Goal: Information Seeking & Learning: Find specific fact

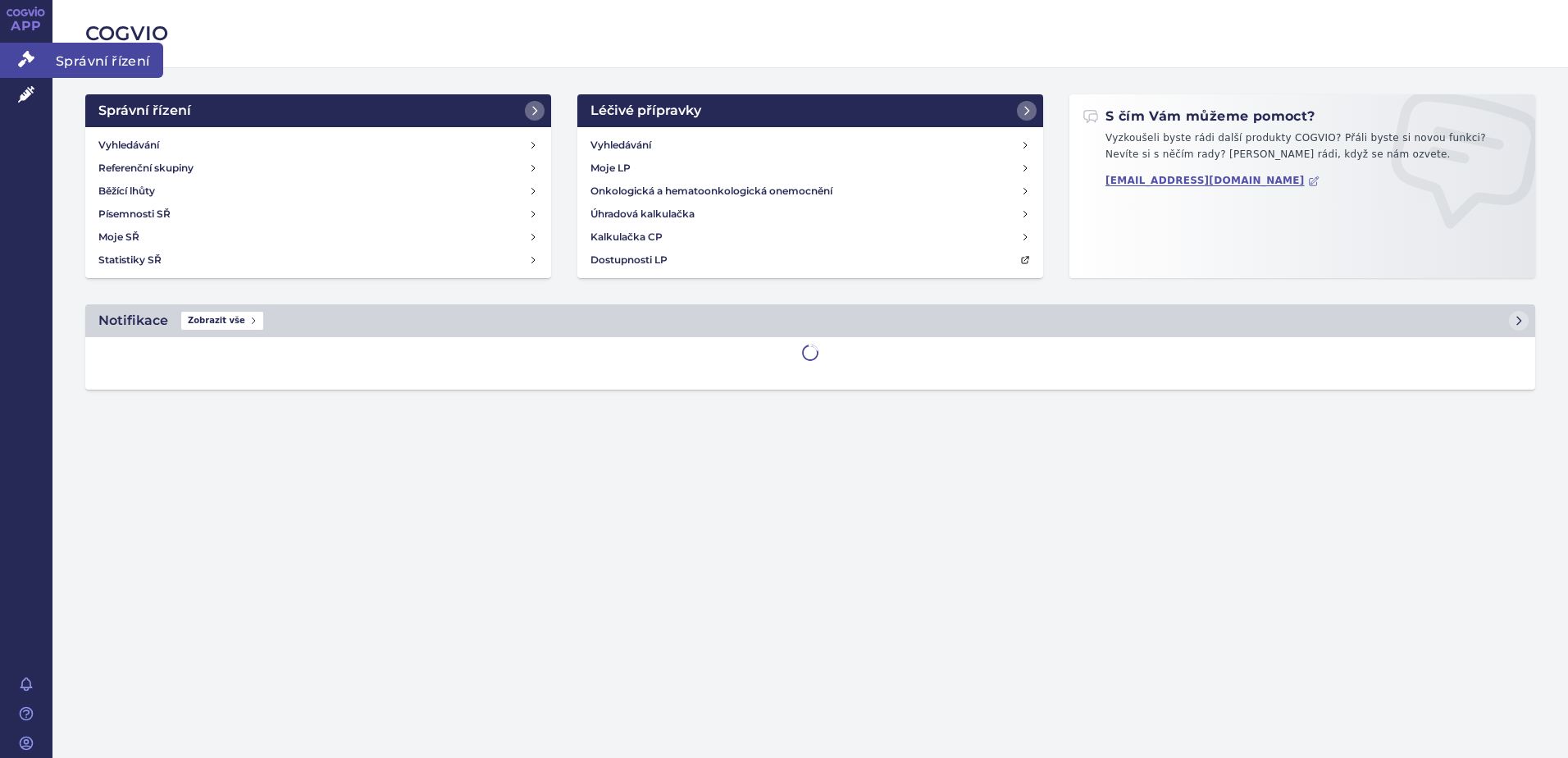
drag, startPoint x: 31, startPoint y: 60, endPoint x: 53, endPoint y: 66, distance: 22.8
click at [31, 60] on icon at bounding box center [26, 59] width 17 height 17
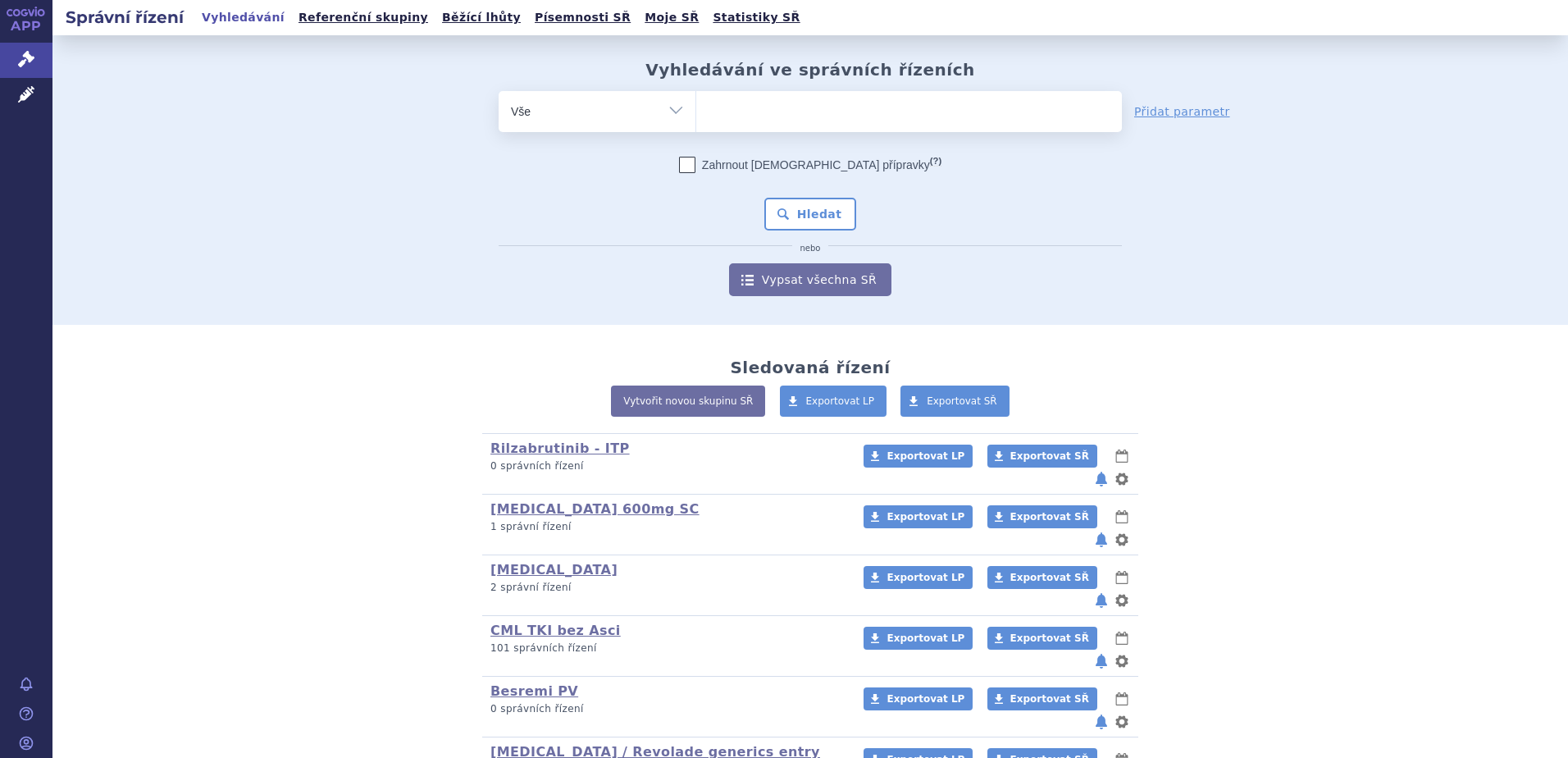
click at [766, 115] on ul at bounding box center [909, 108] width 425 height 35
click at [697, 115] on select at bounding box center [696, 110] width 1 height 41
type input "jaka"
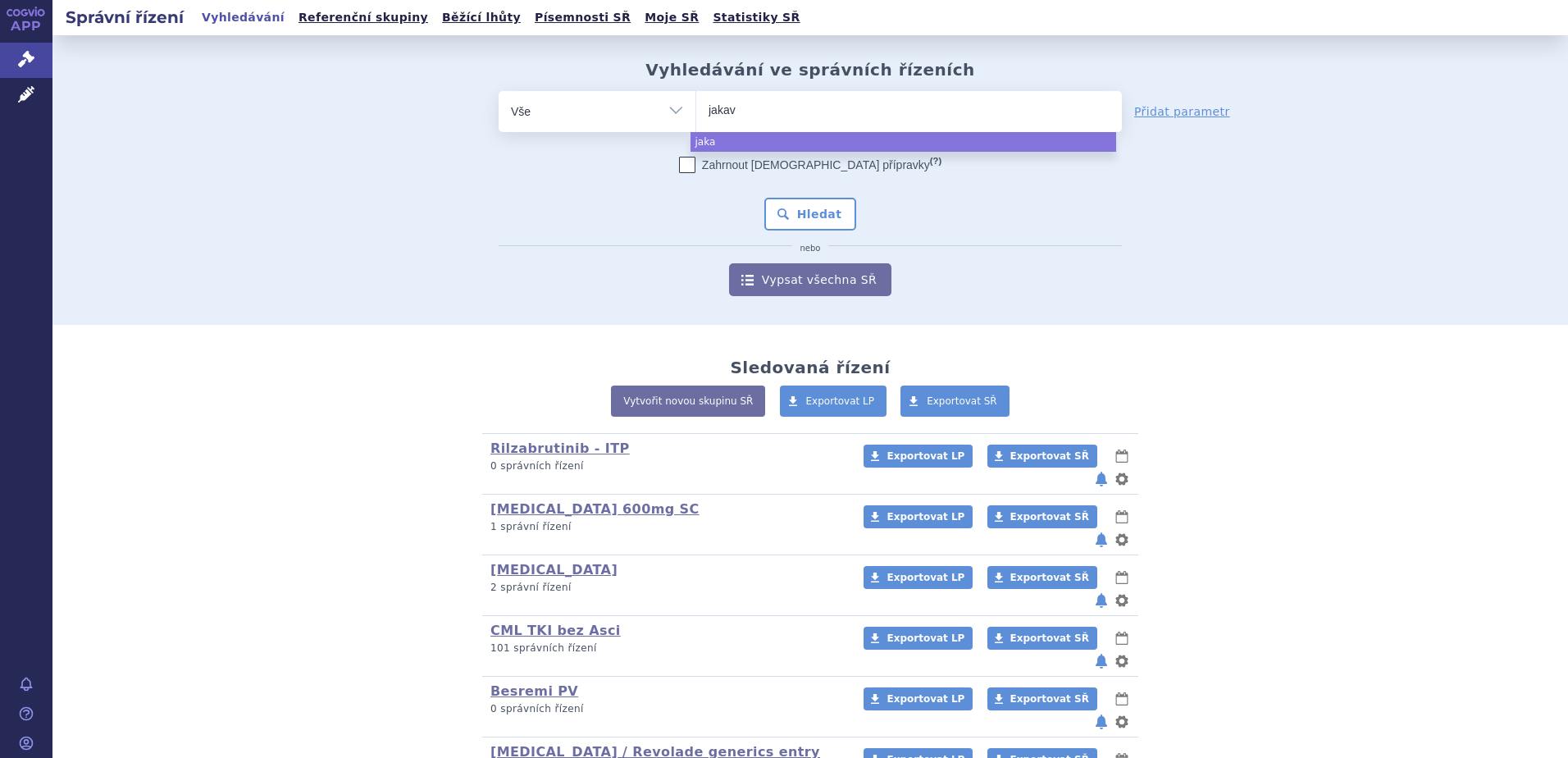
type input "jakavi"
select select "jakavi"
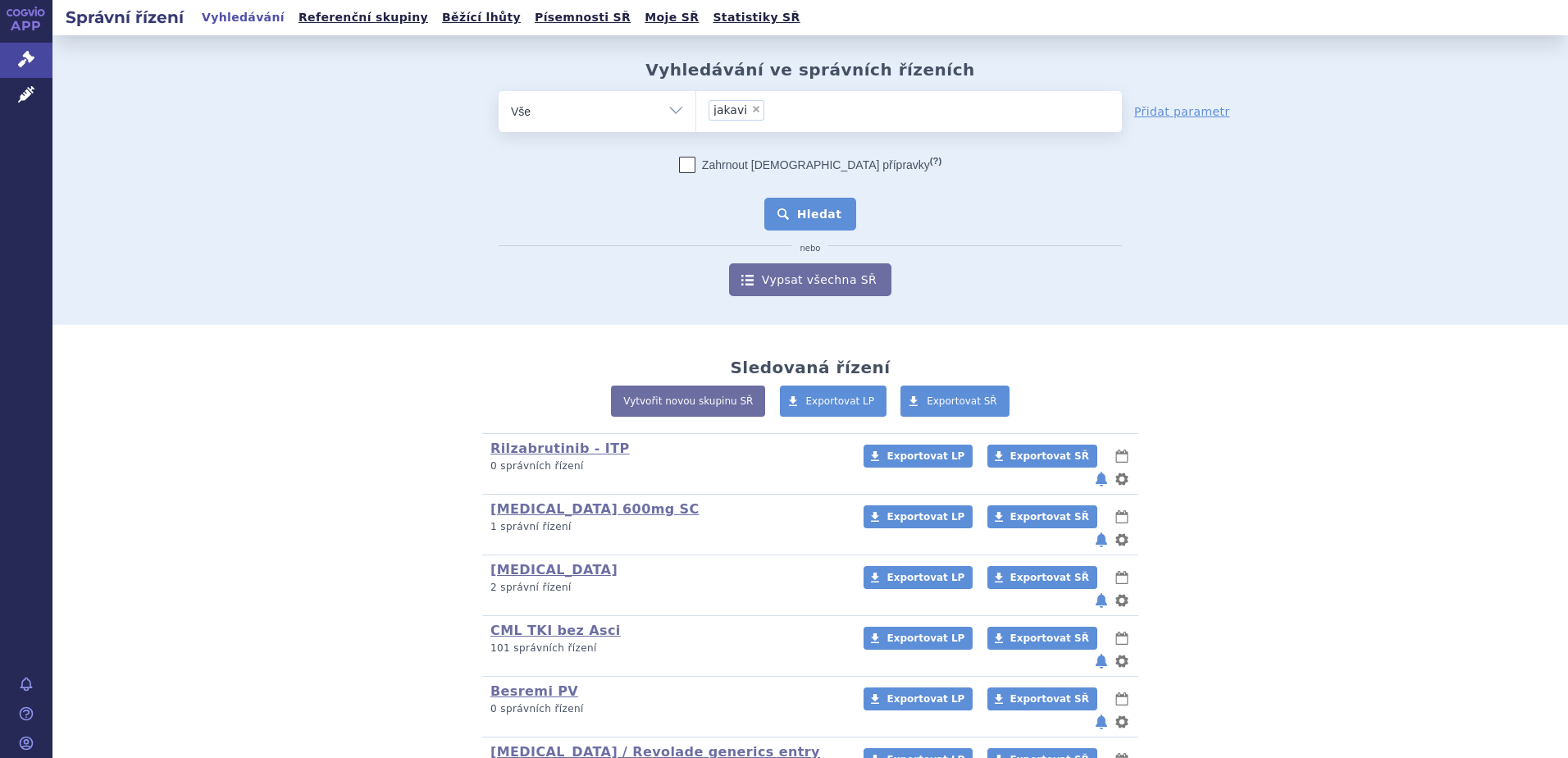
click at [800, 217] on button "Hledat" at bounding box center [810, 214] width 92 height 33
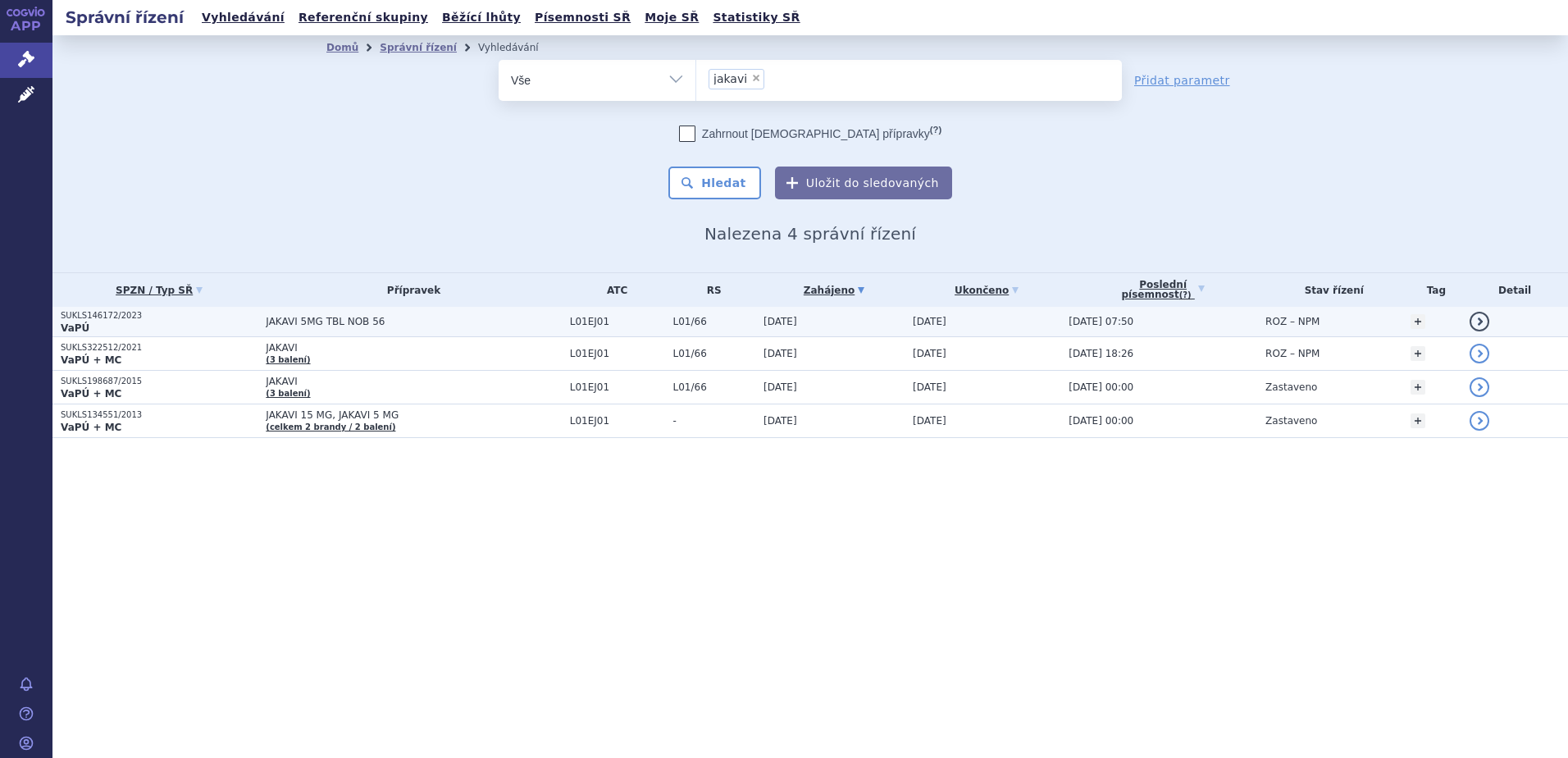
click at [862, 331] on td "15.06.2023" at bounding box center [830, 322] width 149 height 31
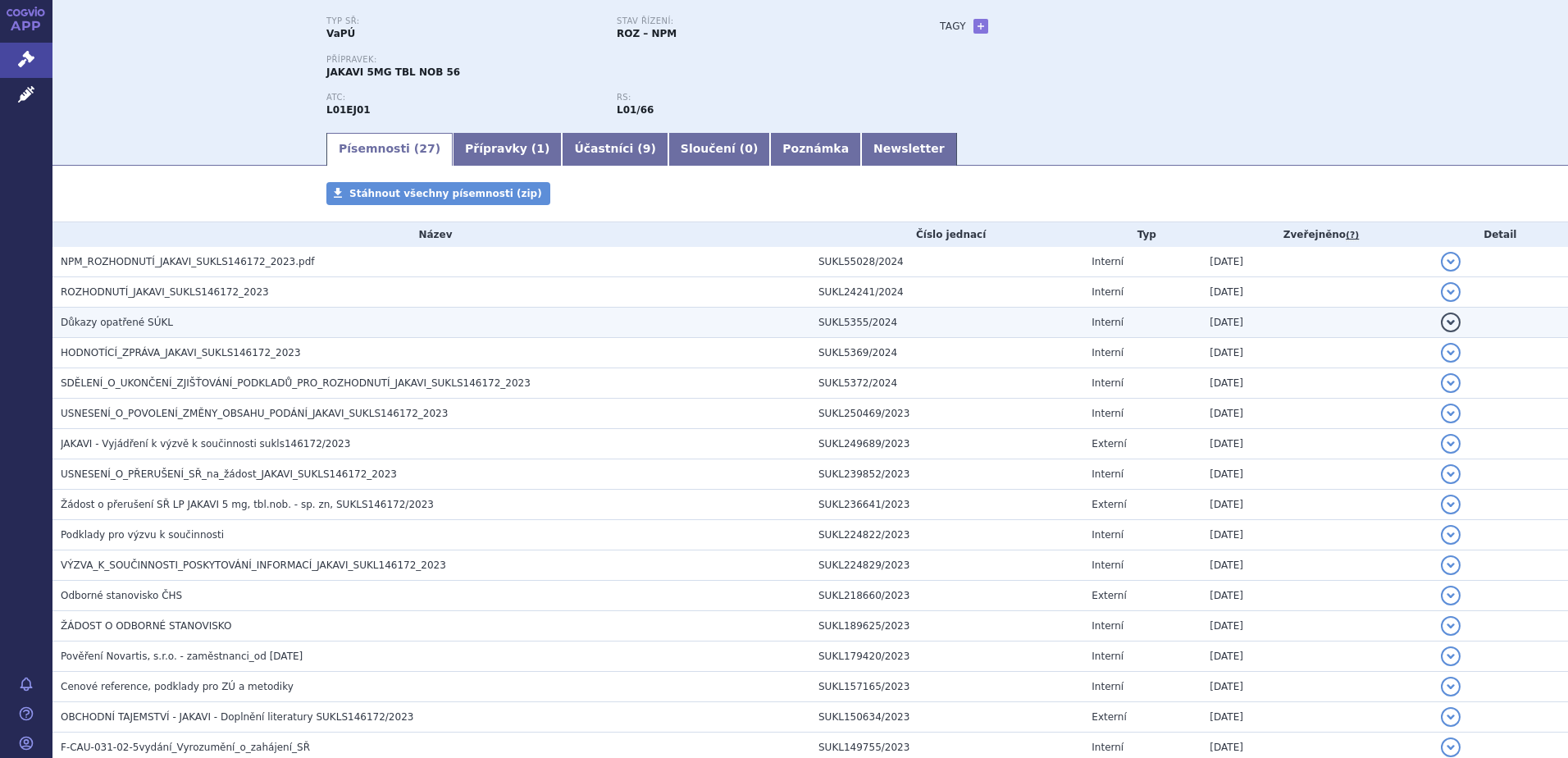
scroll to position [128, 0]
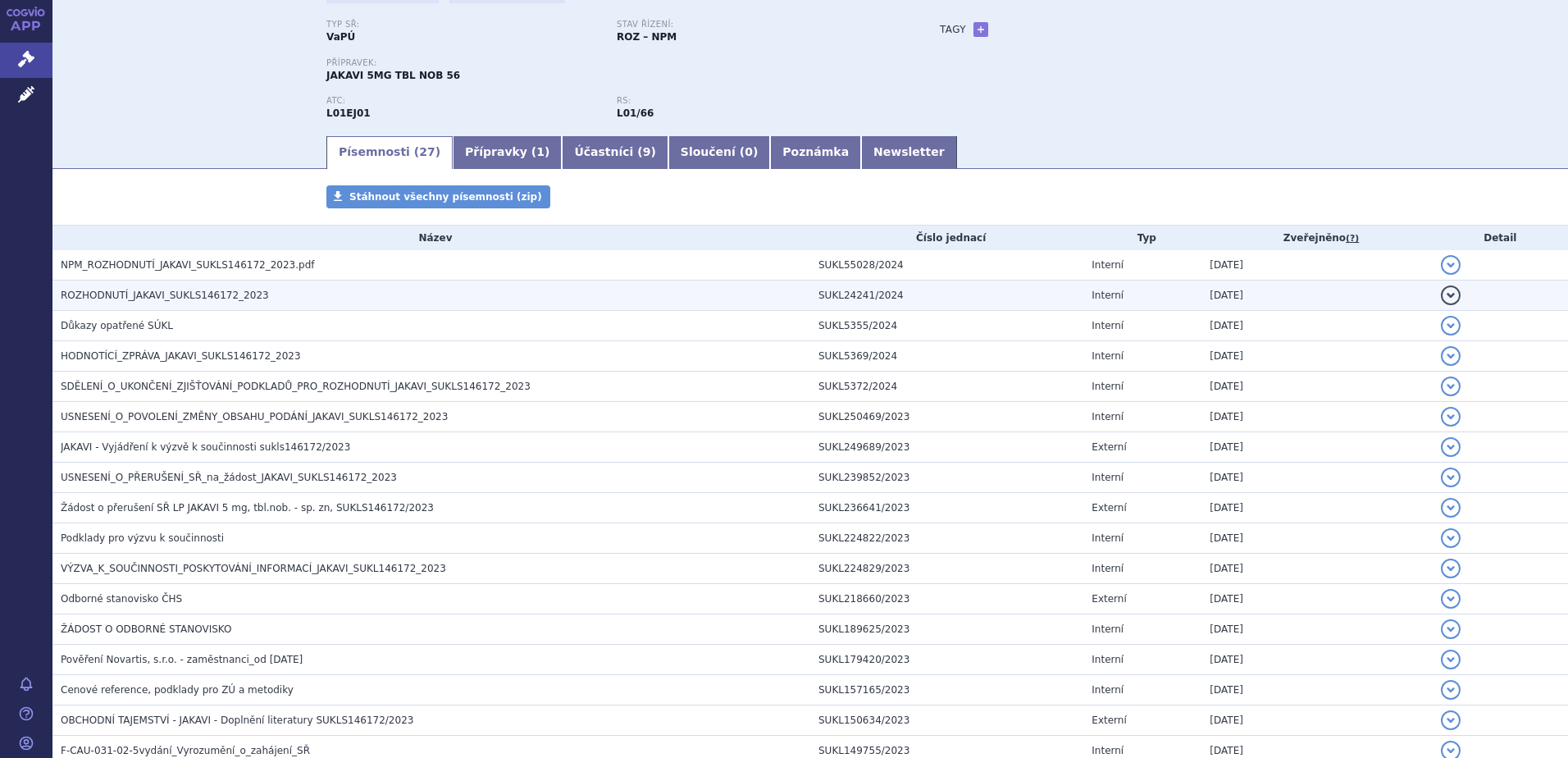
click at [580, 286] on td "ROZHODNUTÍ_JAKAVI_SUKLS146172_2023" at bounding box center [431, 295] width 758 height 31
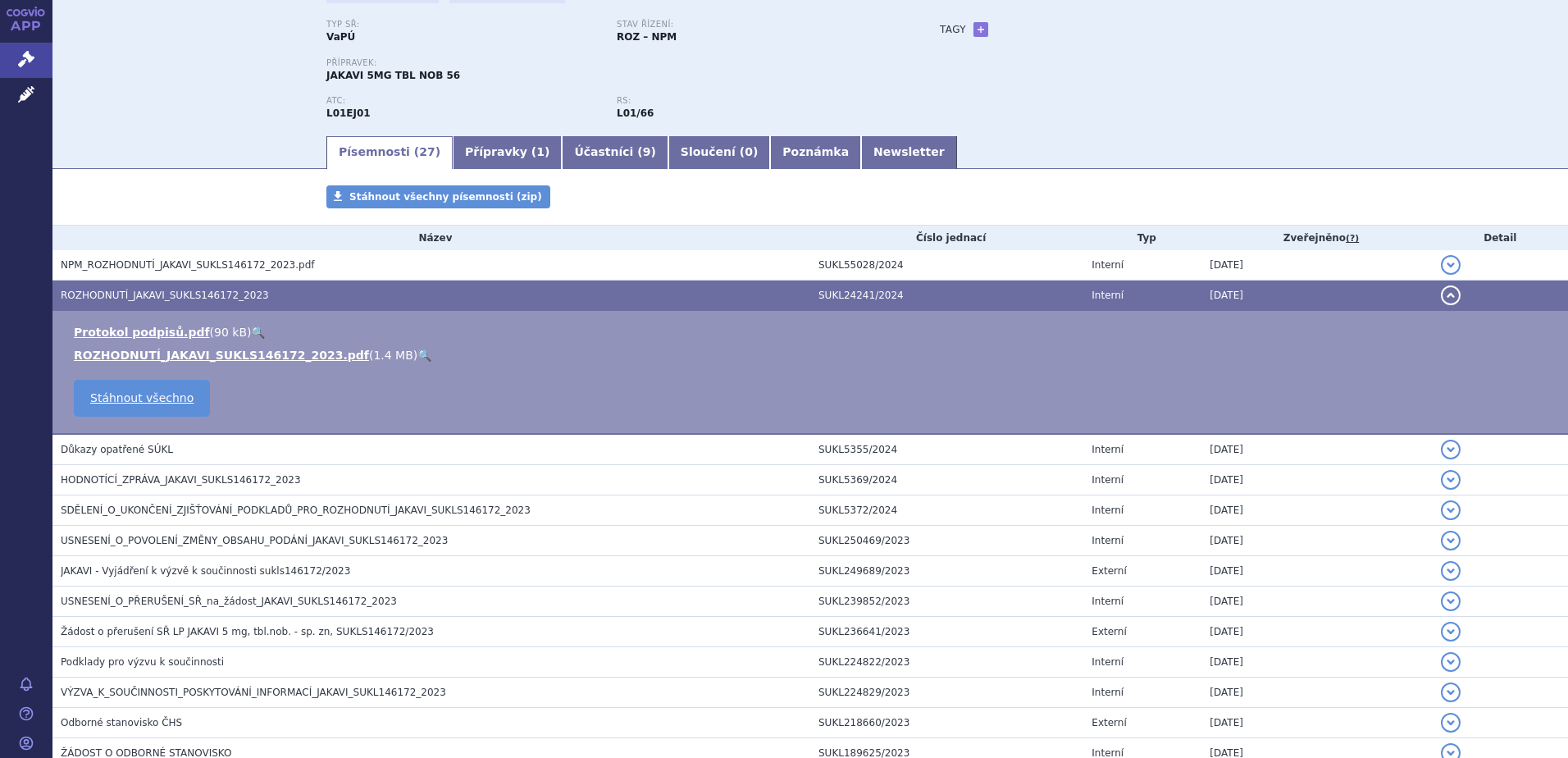
click at [417, 351] on link "🔍" at bounding box center [424, 355] width 14 height 13
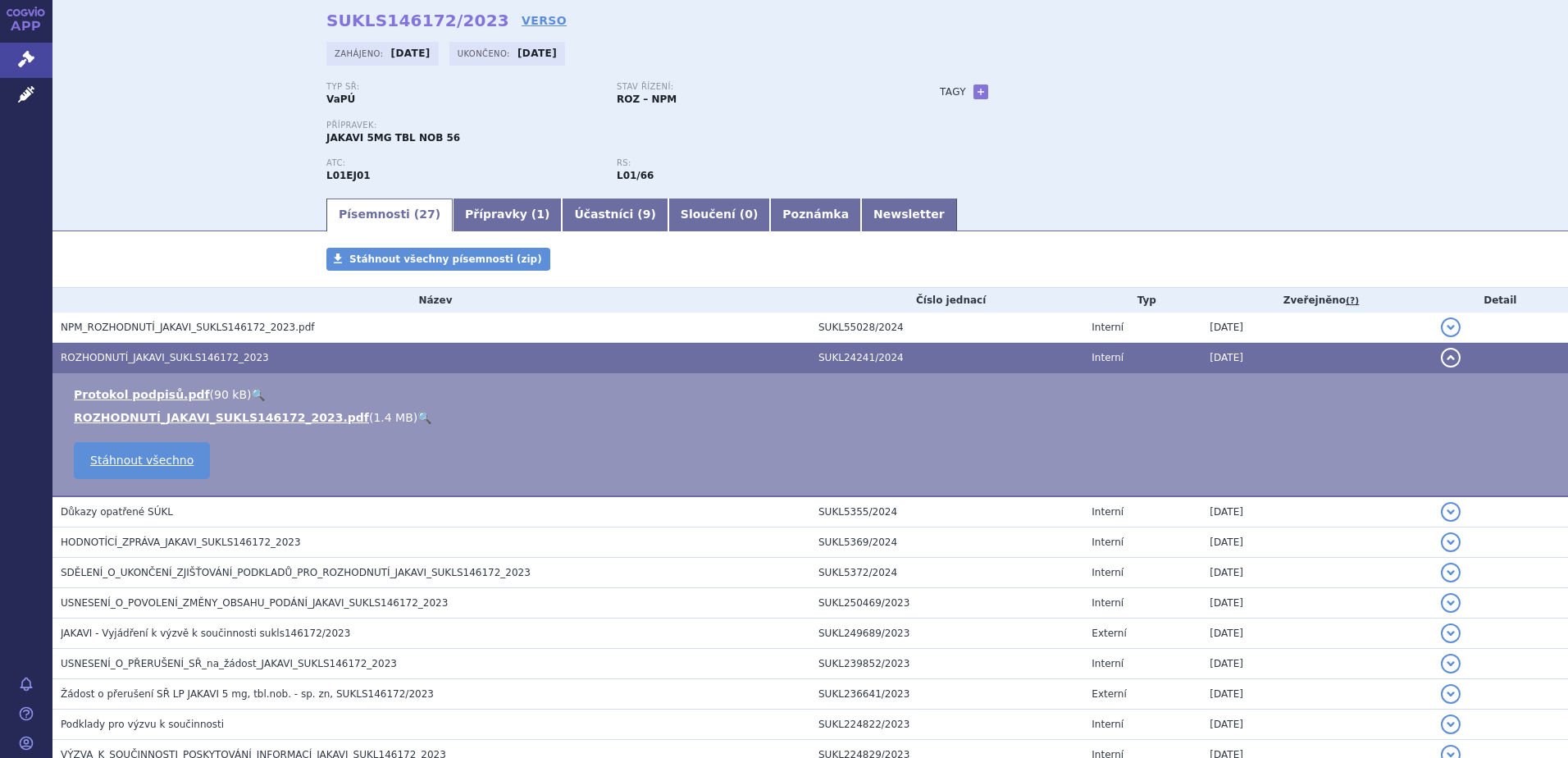
scroll to position [0, 0]
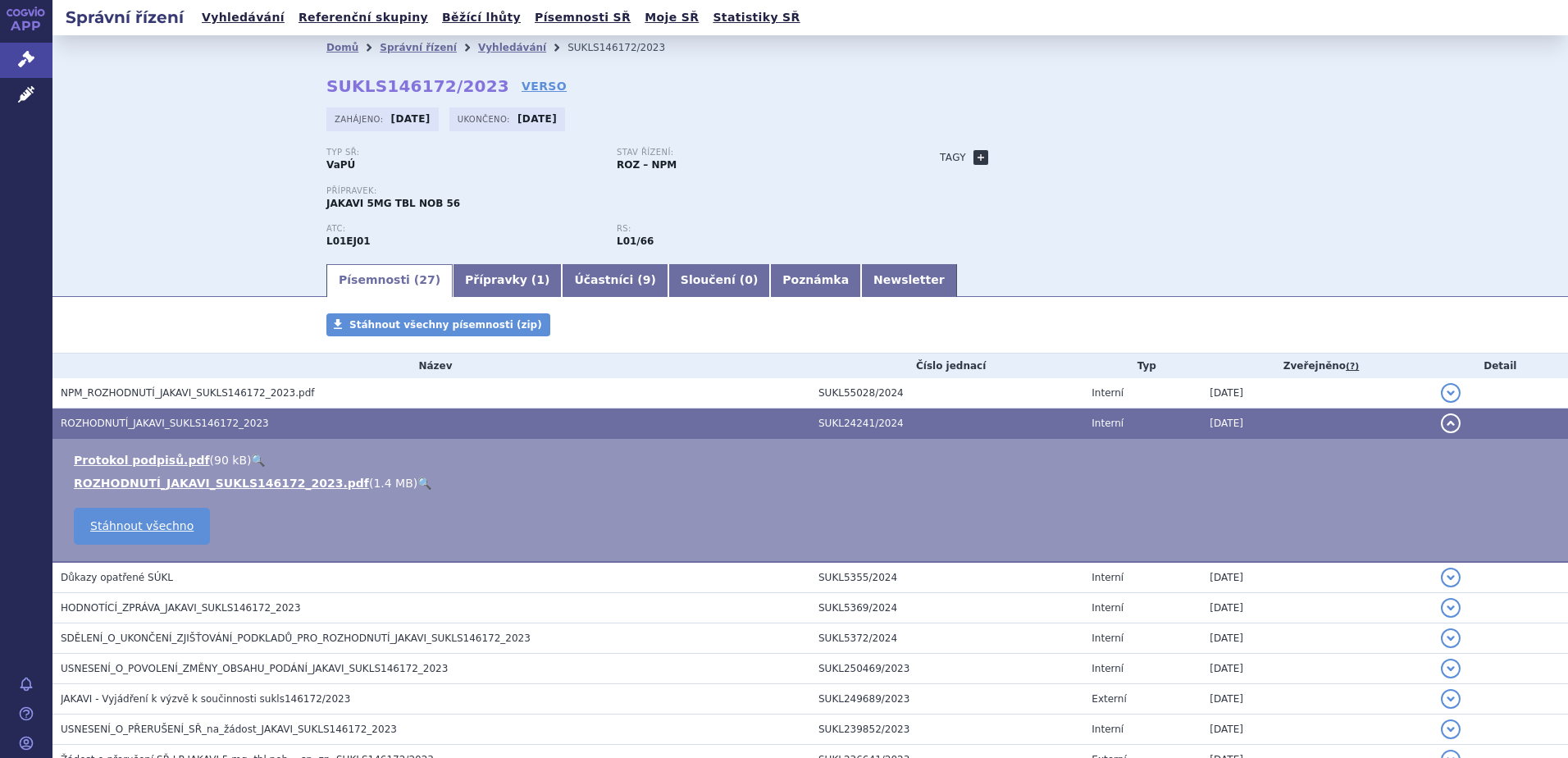
click at [976, 157] on link "+" at bounding box center [981, 157] width 15 height 15
click at [1039, 154] on span at bounding box center [1054, 157] width 118 height 21
type input "GvHD"
select select "GvHD"
click at [1133, 147] on div "Domů Správní řízení Vyhledávání SUKLS146172/2023 SUKLS146172/2023 VERSO Zahájen…" at bounding box center [810, 160] width 1033 height 202
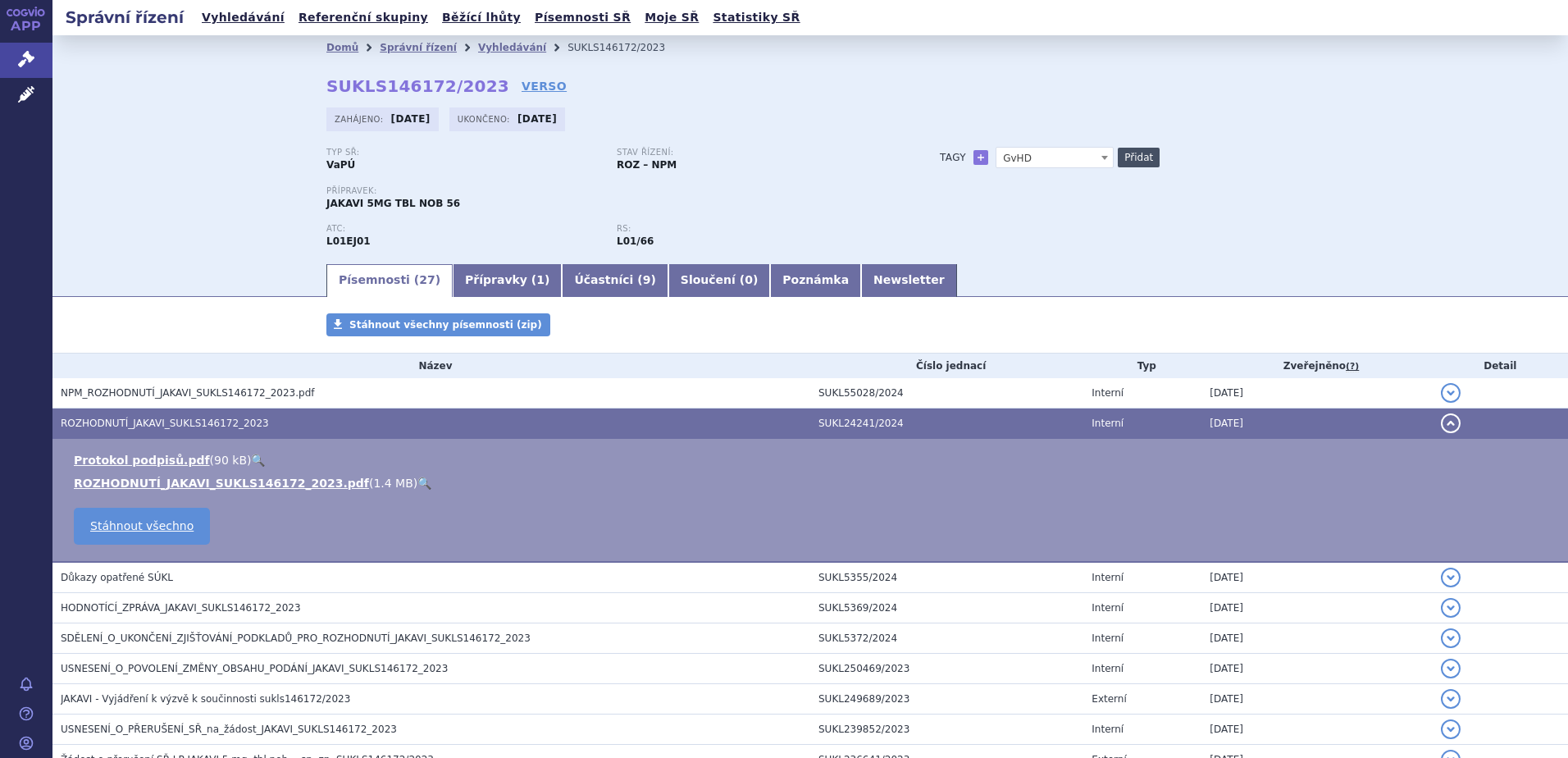
click at [1132, 163] on button "Přidat" at bounding box center [1139, 158] width 42 height 20
select select
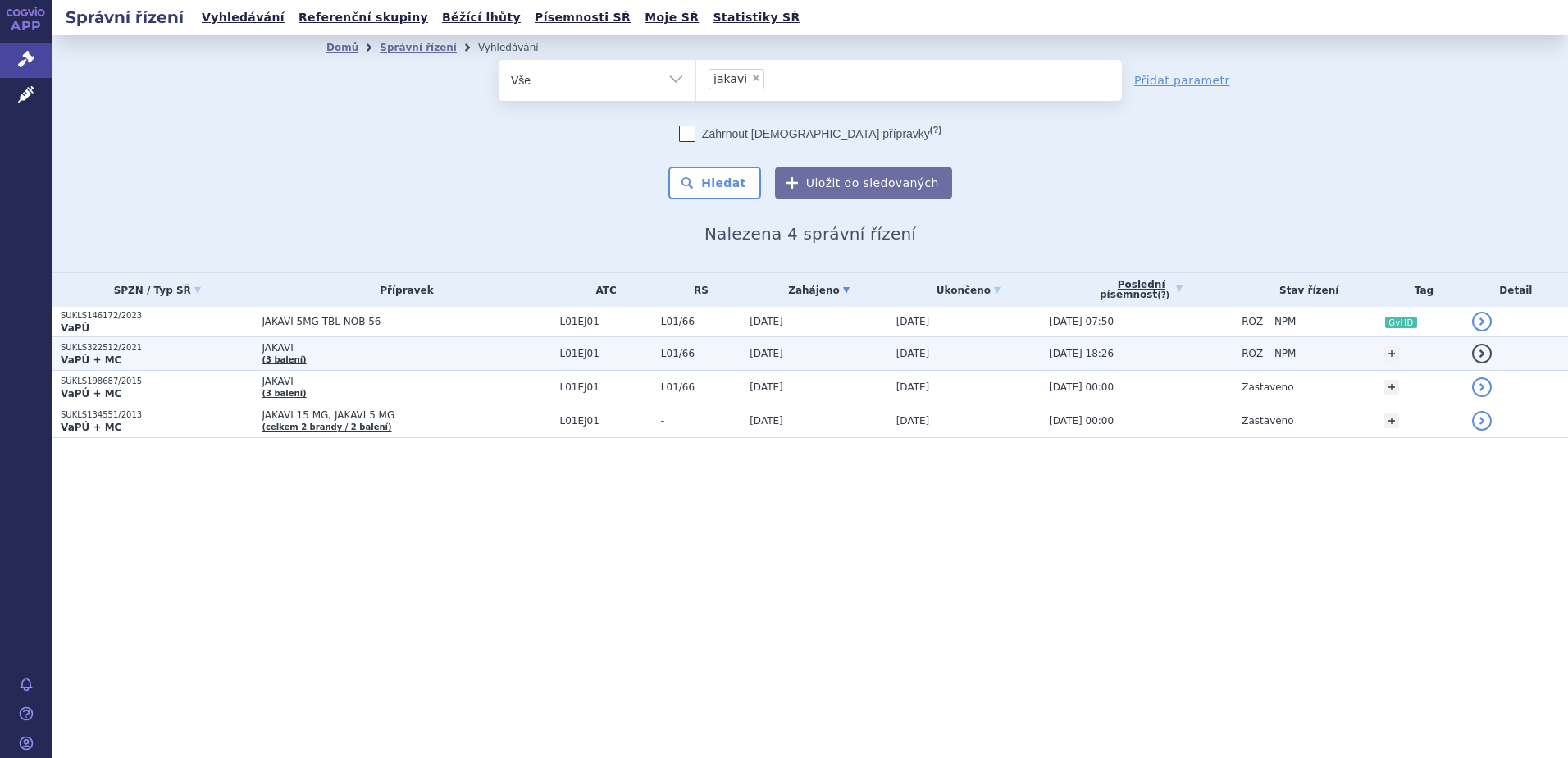
click at [495, 350] on span "JAKAVI" at bounding box center [405, 348] width 289 height 12
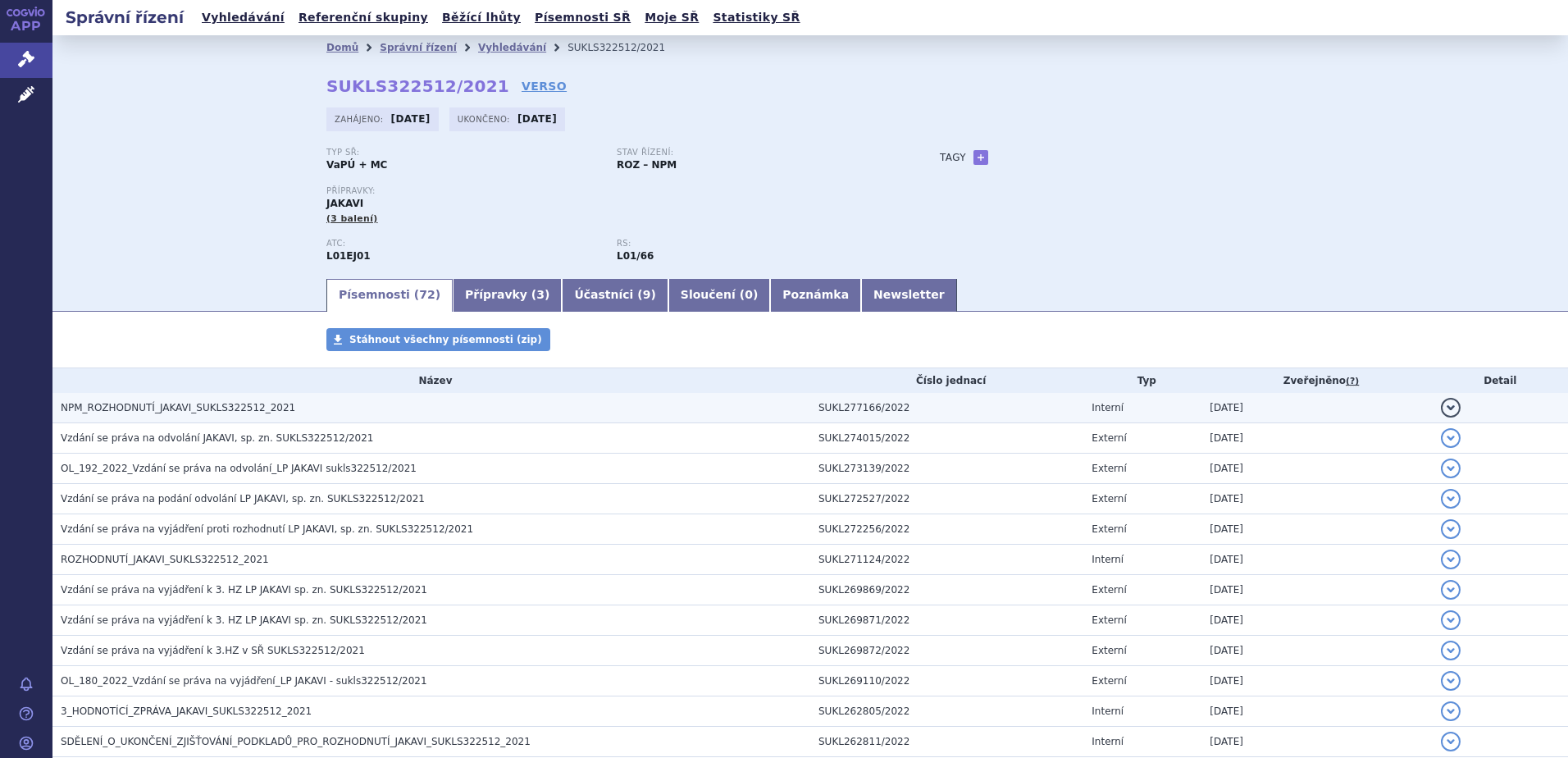
click at [458, 411] on h3 "NPM_ROZHODNUTÍ_JAKAVI_SUKLS322512_2021" at bounding box center [435, 407] width 749 height 17
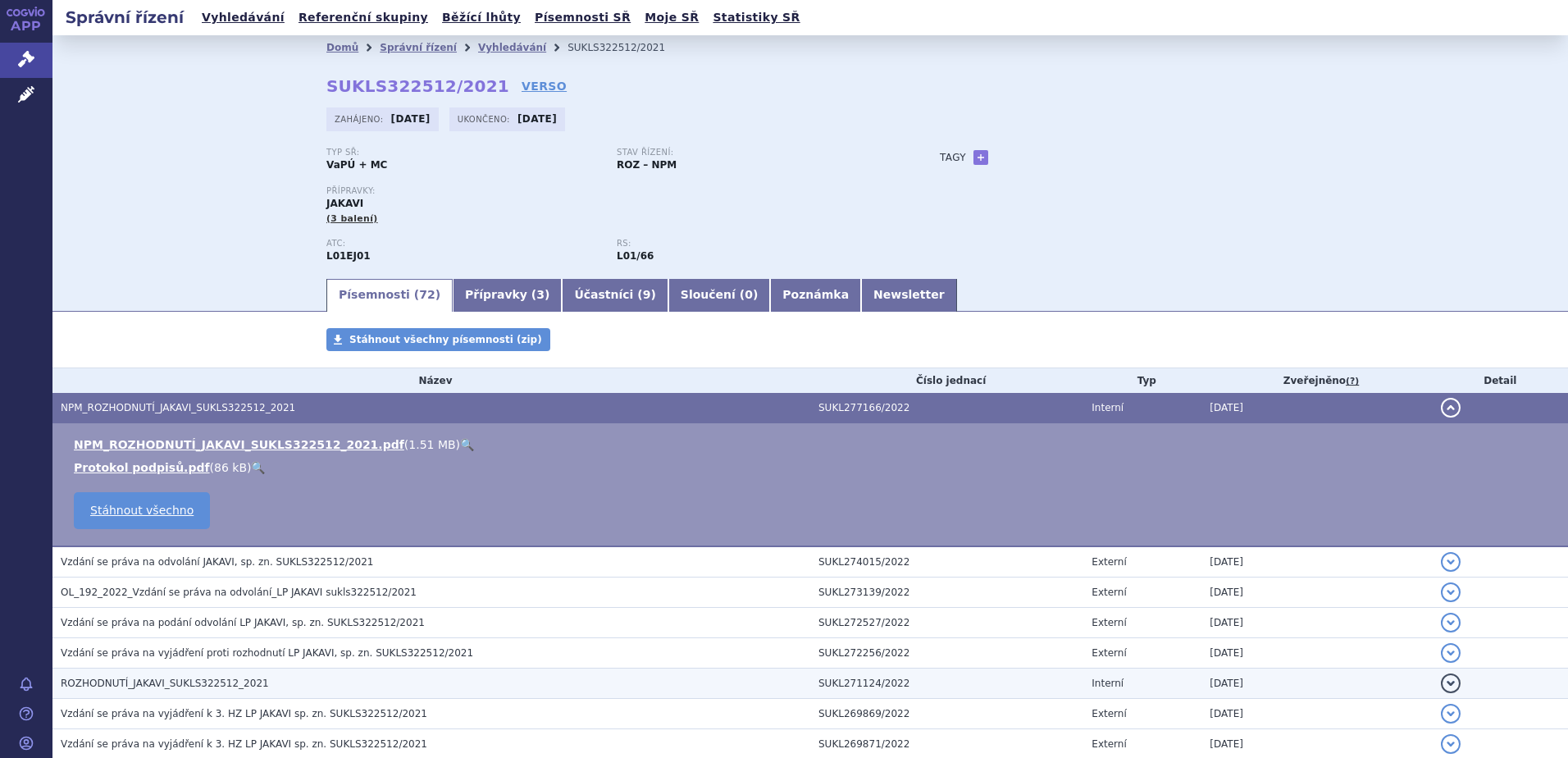
click at [421, 674] on td "ROZHODNUTÍ_JAKAVI_SUKLS322512_2021" at bounding box center [431, 683] width 758 height 31
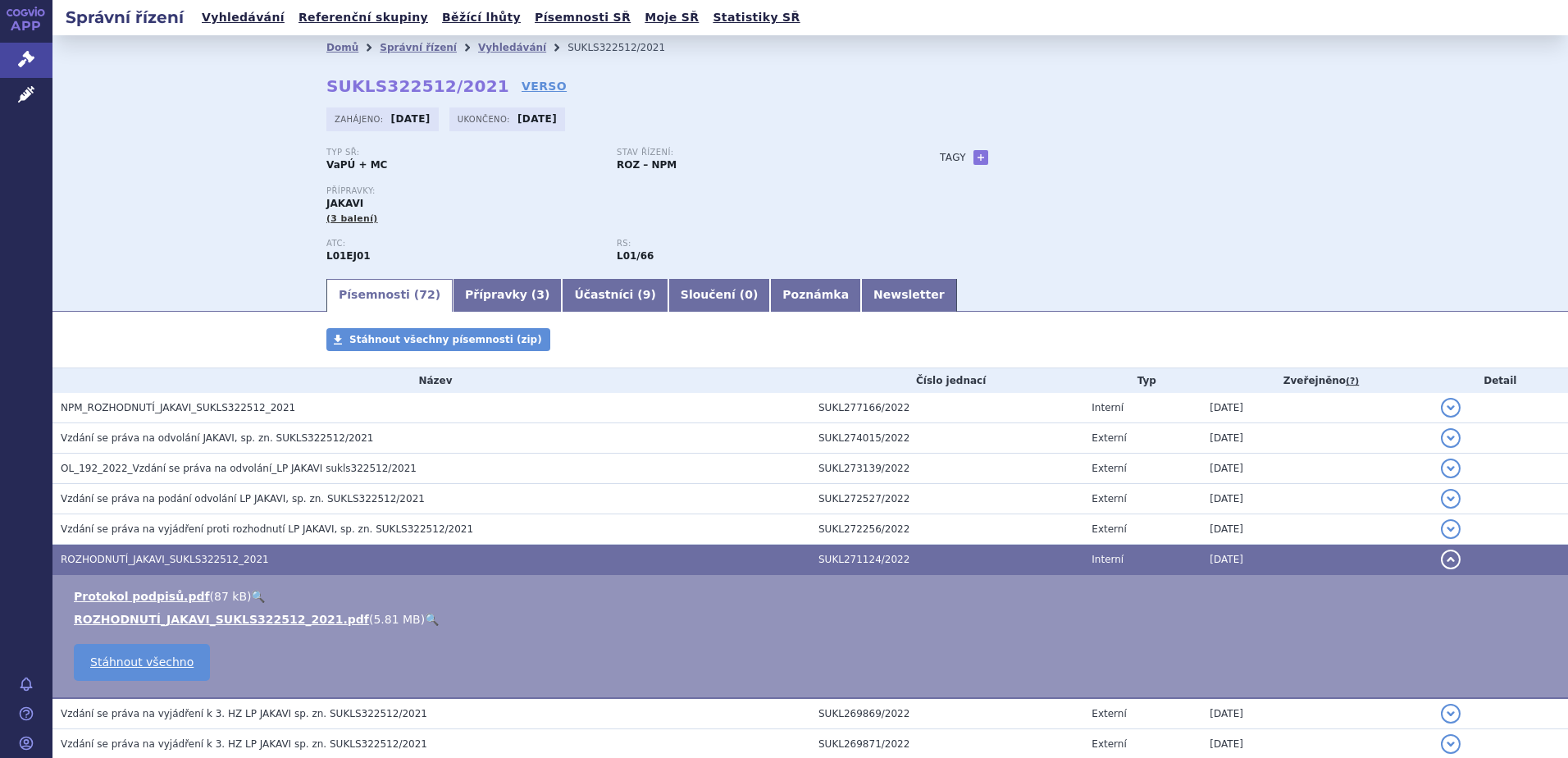
click at [425, 614] on link "🔍" at bounding box center [432, 619] width 14 height 13
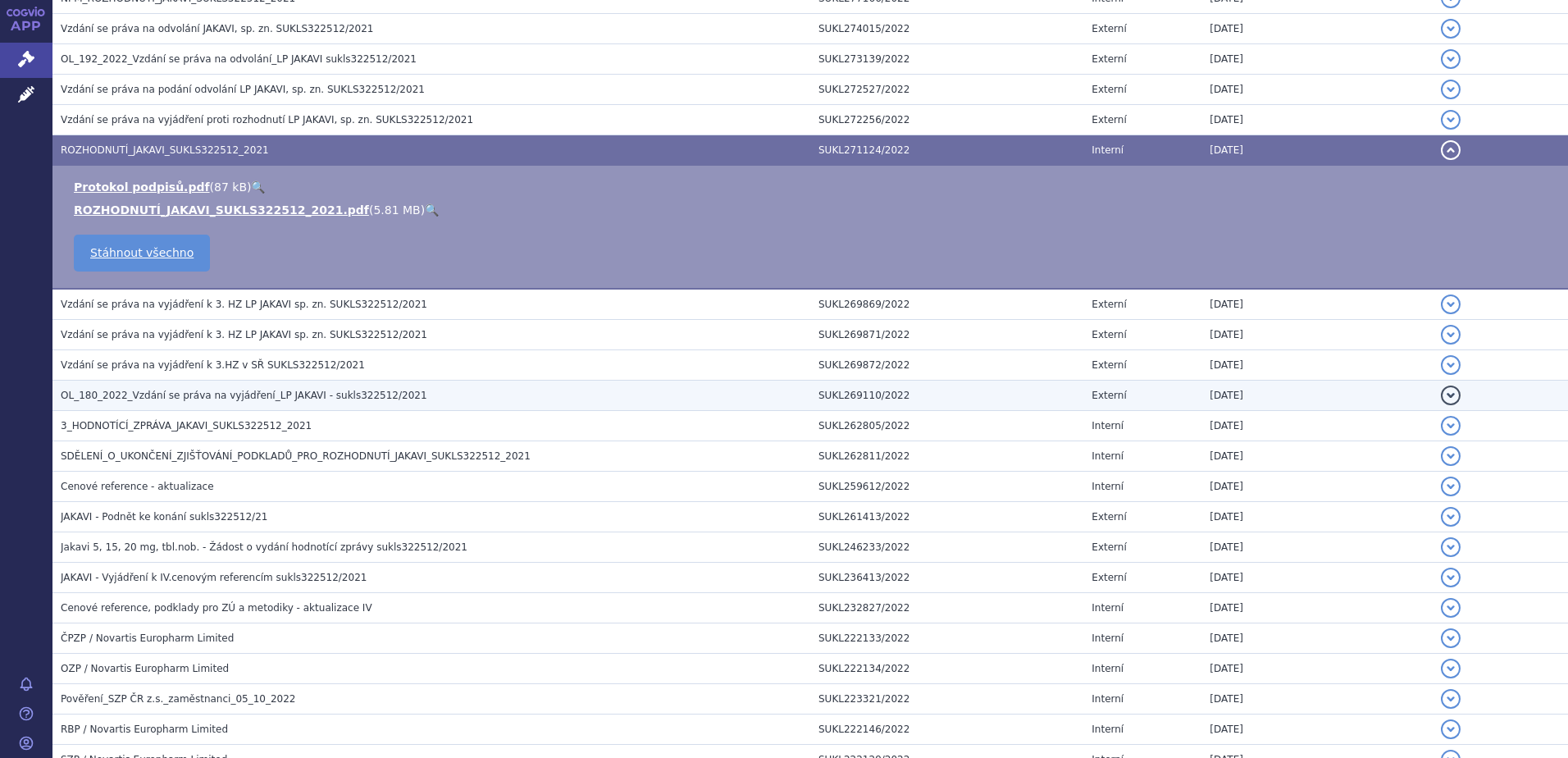
scroll to position [410, 0]
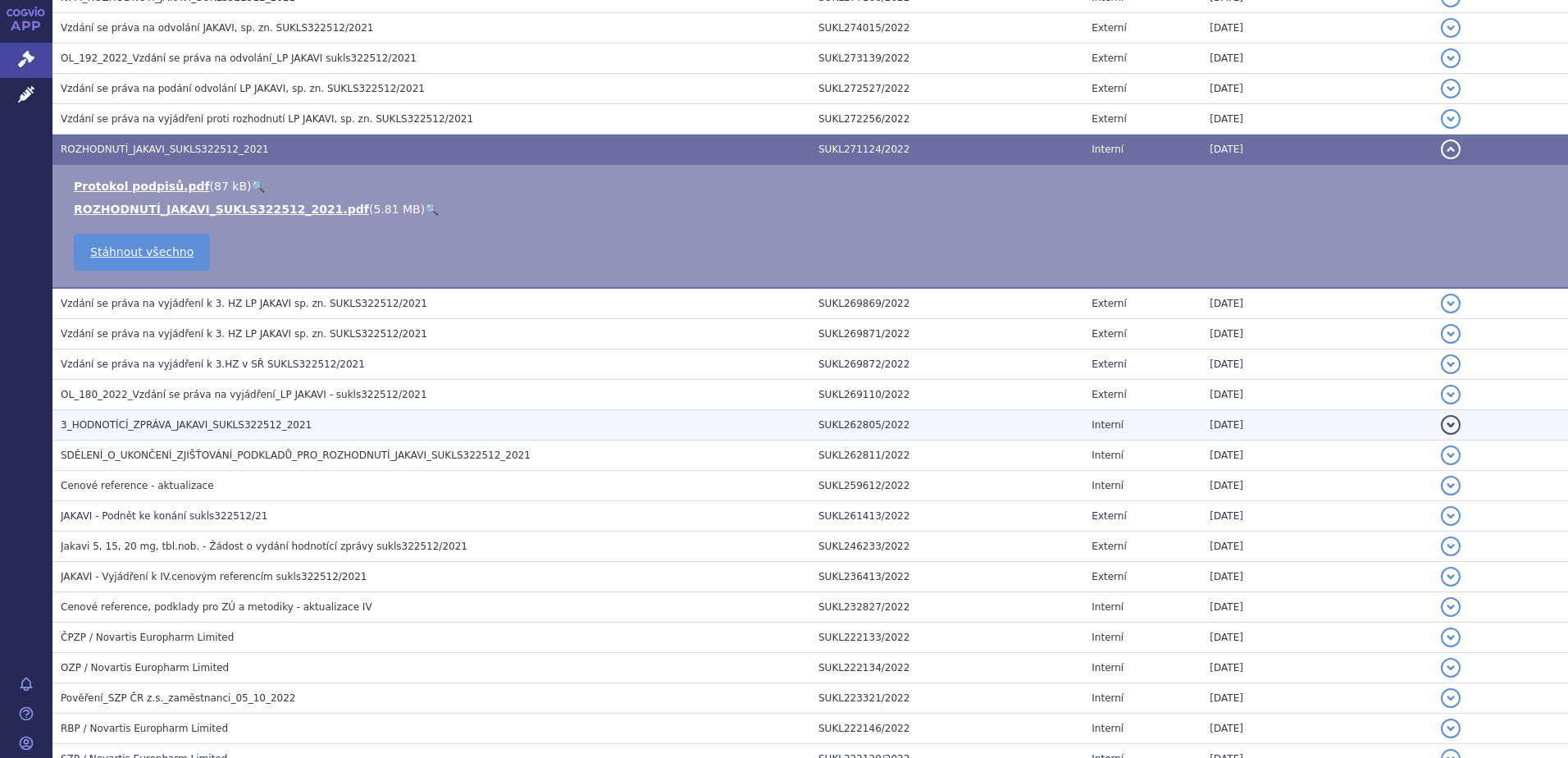
click at [374, 427] on h3 "3_HODNOTÍCÍ_ZPRÁVA_JAKAVI_SUKLS322512_2021" at bounding box center [435, 424] width 749 height 17
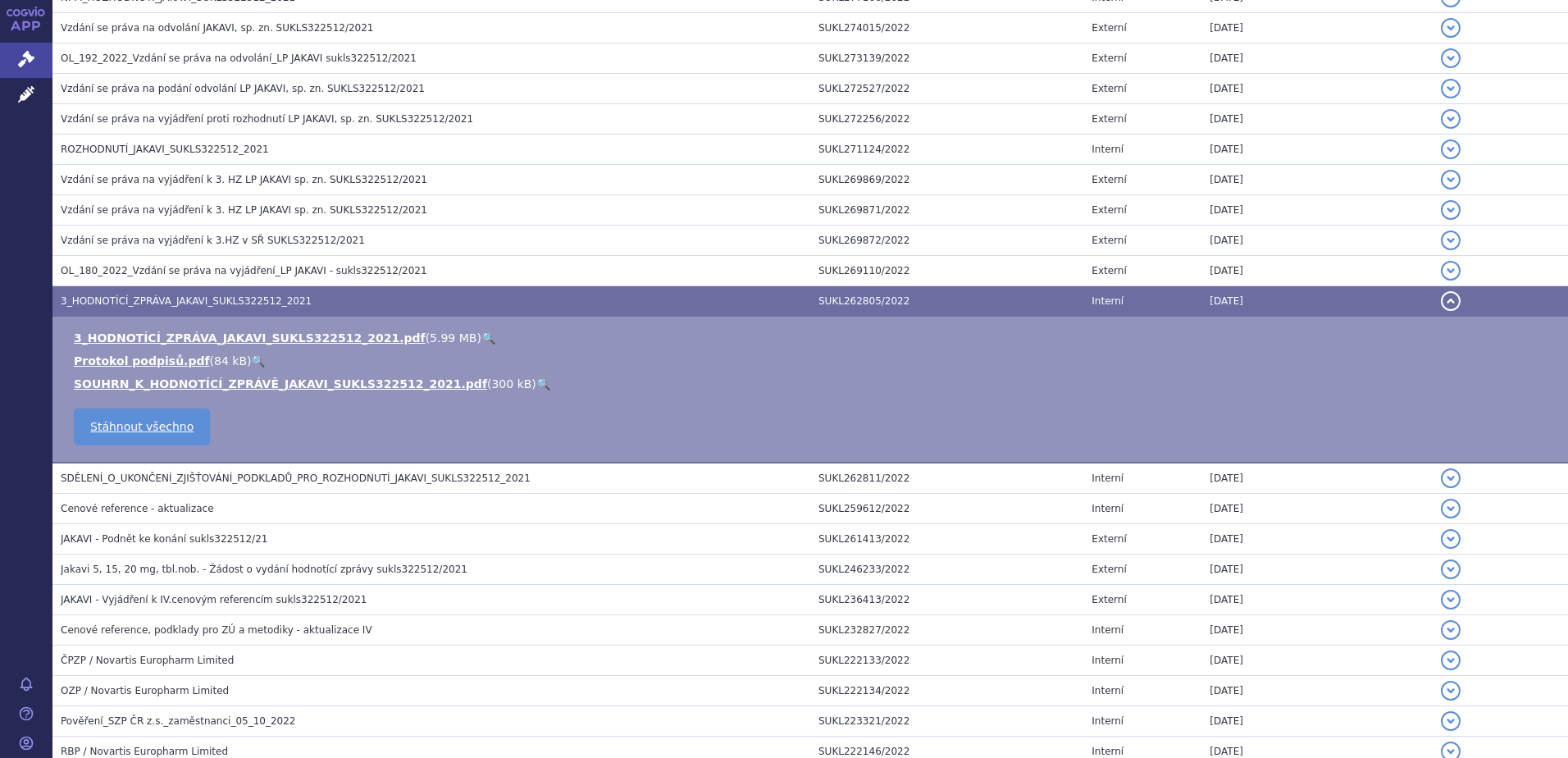
click at [482, 339] on link "🔍" at bounding box center [489, 337] width 14 height 13
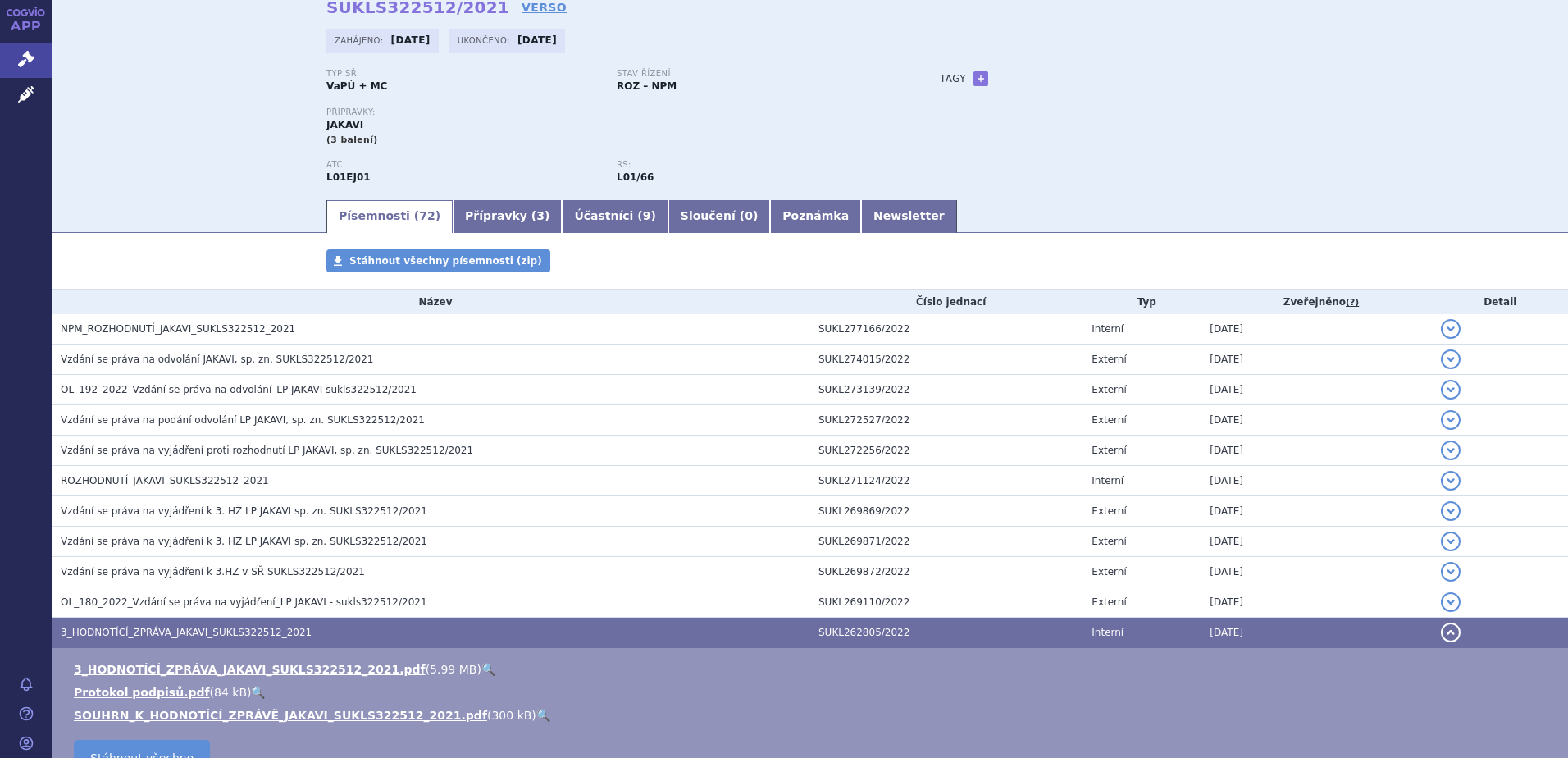
scroll to position [0, 0]
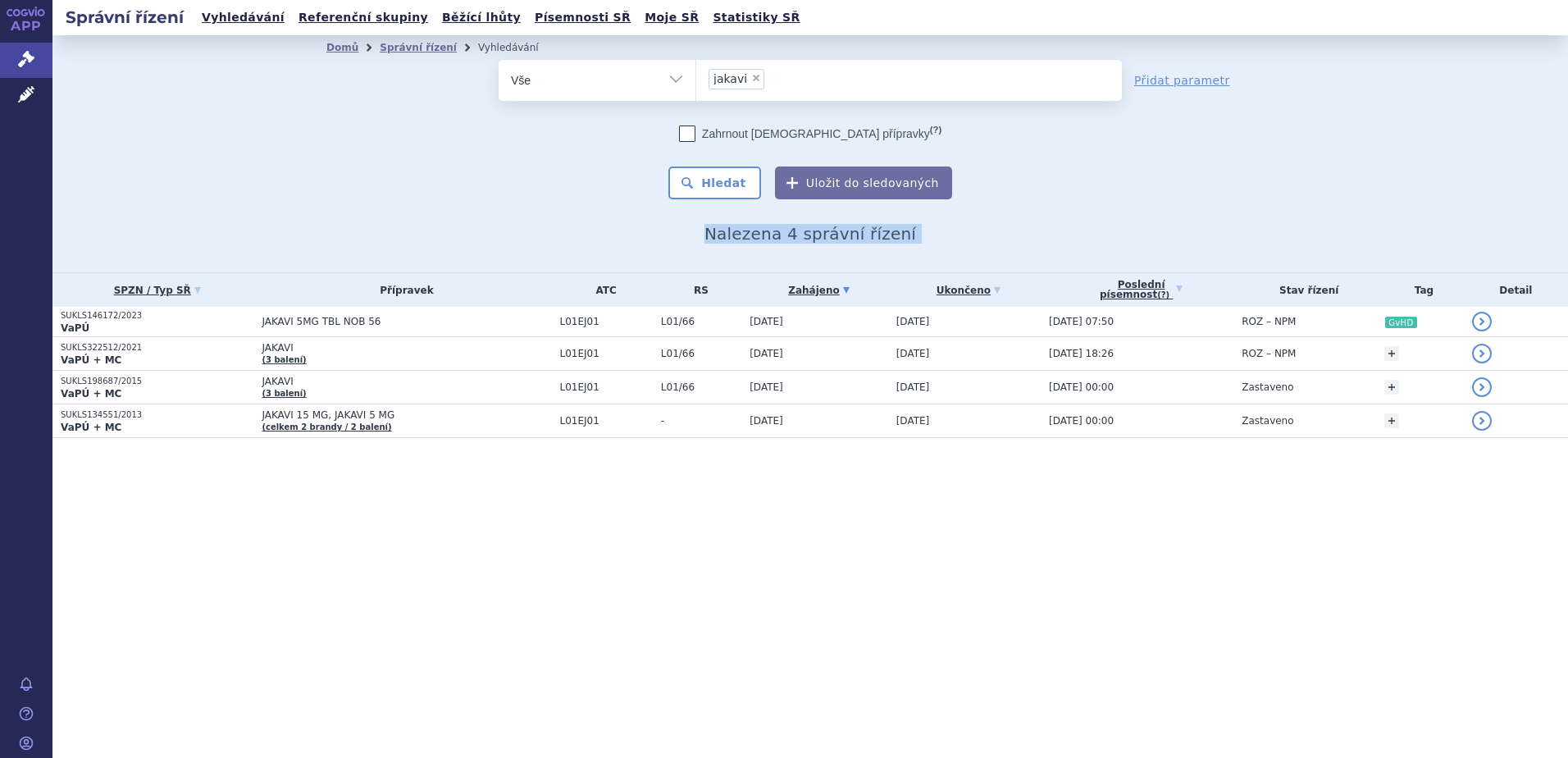
drag, startPoint x: 541, startPoint y: 270, endPoint x: 634, endPoint y: 585, distance: 328.4
click at [634, 585] on div "Správní řízení Vyhledávání Referenční skupiny Běžící lhůty Písemnosti SŘ Moje S…" at bounding box center [810, 379] width 1515 height 758
drag, startPoint x: 634, startPoint y: 585, endPoint x: 633, endPoint y: 576, distance: 9.1
click at [633, 576] on div "Správní řízení Vyhledávání Referenční skupiny Běžící lhůty Písemnosti SŘ Moje S…" at bounding box center [810, 379] width 1515 height 758
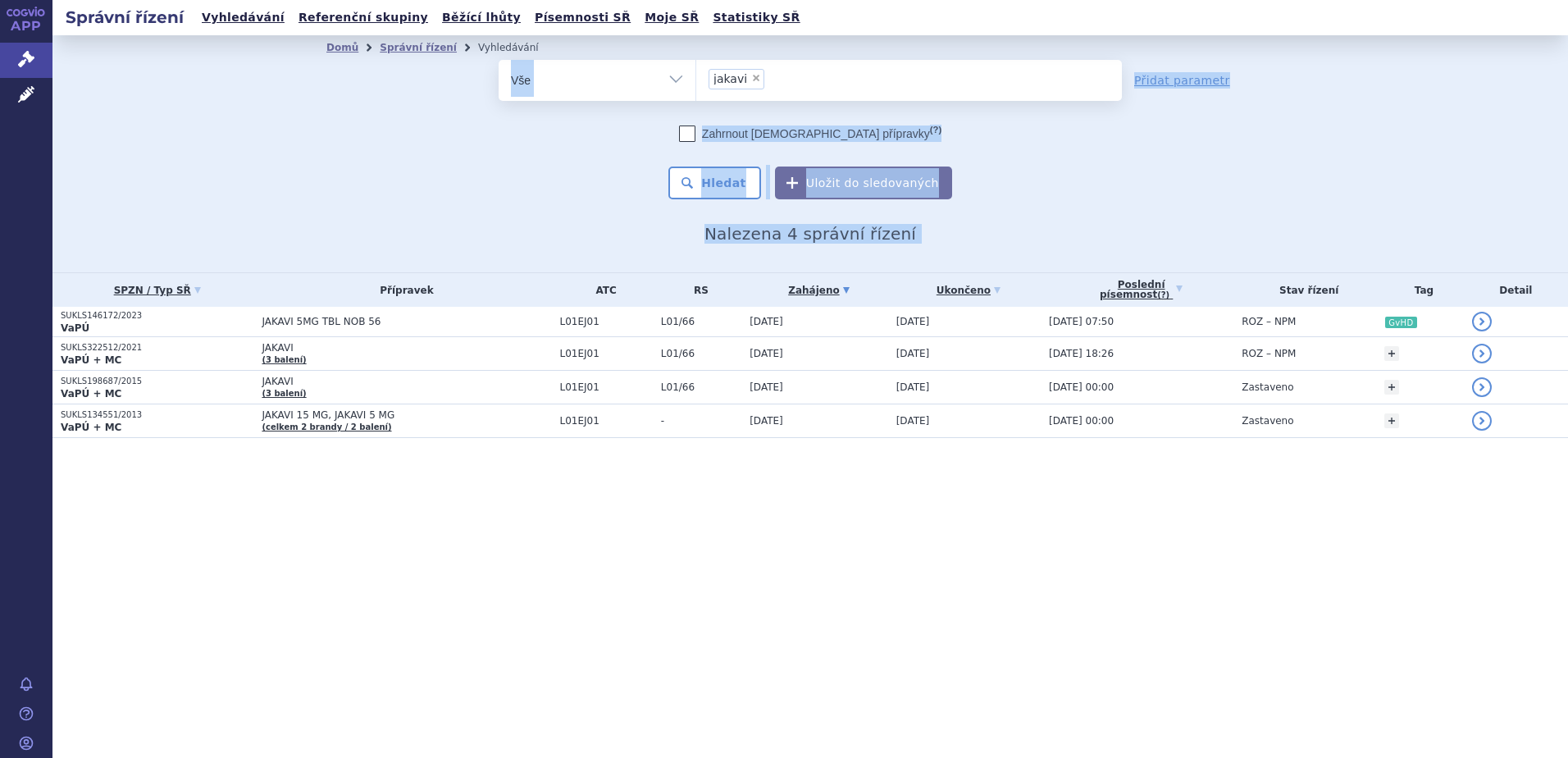
drag, startPoint x: 814, startPoint y: 545, endPoint x: 430, endPoint y: 76, distance: 606.1
click at [430, 76] on div "Správní řízení Vyhledávání Referenční skupiny Běžící lhůty Písemnosti SŘ Moje S…" at bounding box center [810, 379] width 1515 height 758
click at [430, 76] on div "odstranit Vše Spisová značka Typ SŘ" at bounding box center [811, 129] width 968 height 139
drag, startPoint x: 425, startPoint y: 83, endPoint x: 907, endPoint y: 550, distance: 671.1
click at [907, 550] on div "Správní řízení Vyhledávání Referenční skupiny Běžící lhůty Písemnosti SŘ Moje S…" at bounding box center [810, 379] width 1515 height 758
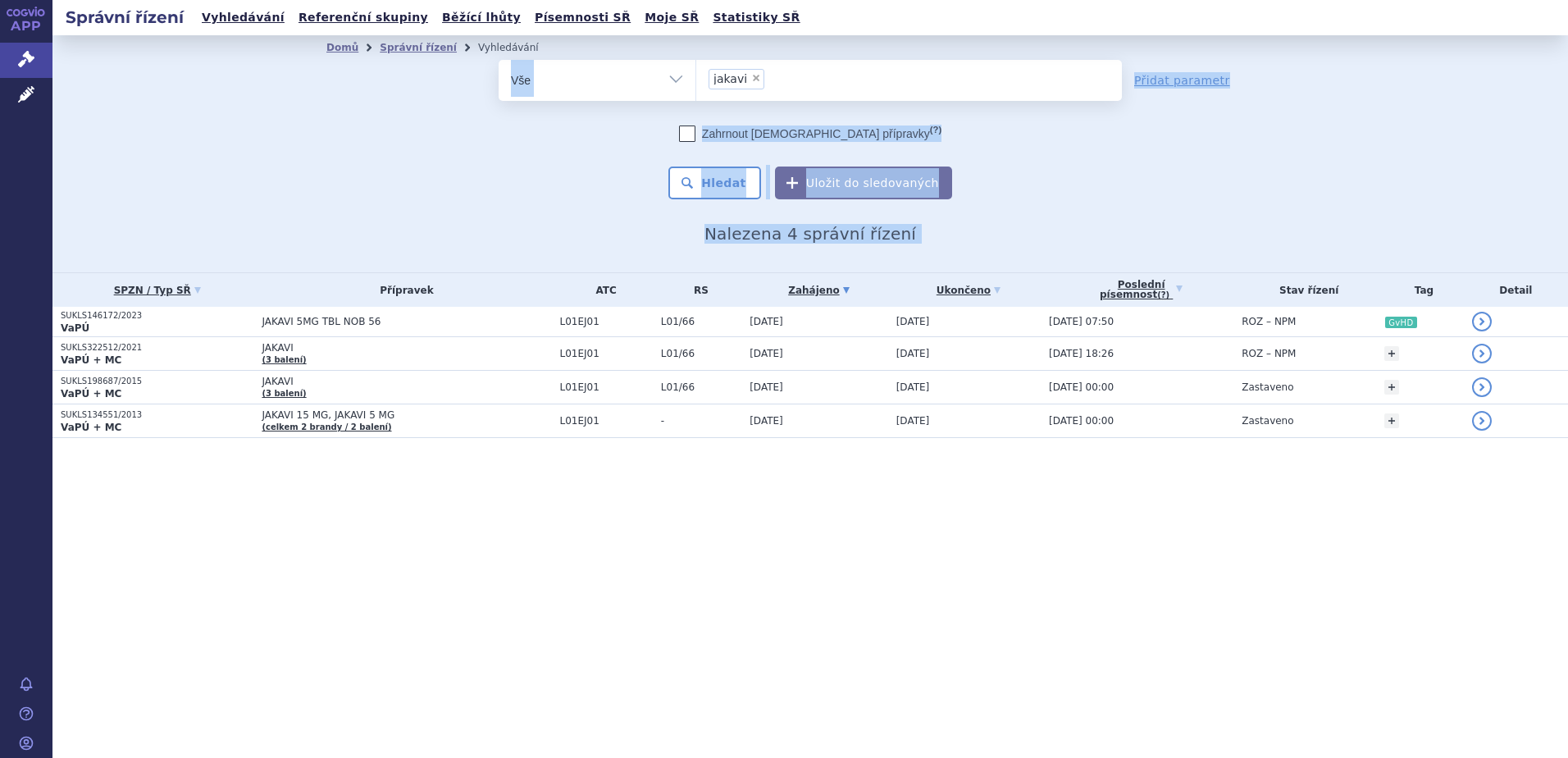
click at [907, 550] on div "Správní řízení Vyhledávání Referenční skupiny Běžící lhůty Písemnosti SŘ Moje S…" at bounding box center [810, 379] width 1515 height 758
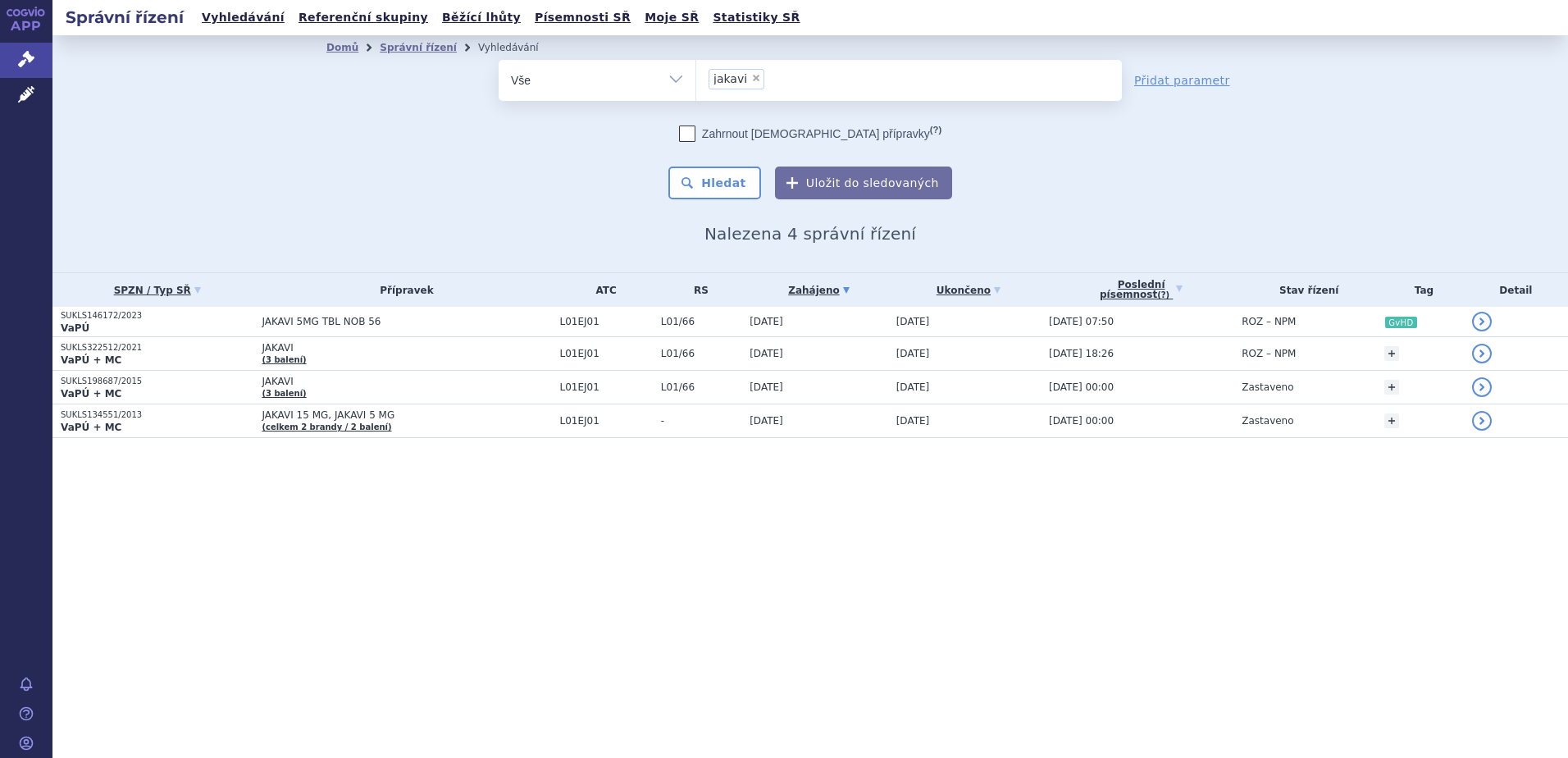
drag, startPoint x: 907, startPoint y: 550, endPoint x: 881, endPoint y: 545, distance: 26.5
click at [907, 550] on div "Správní řízení Vyhledávání Referenční skupiny Běžící lhůty Písemnosti SŘ Moje S…" at bounding box center [810, 379] width 1515 height 758
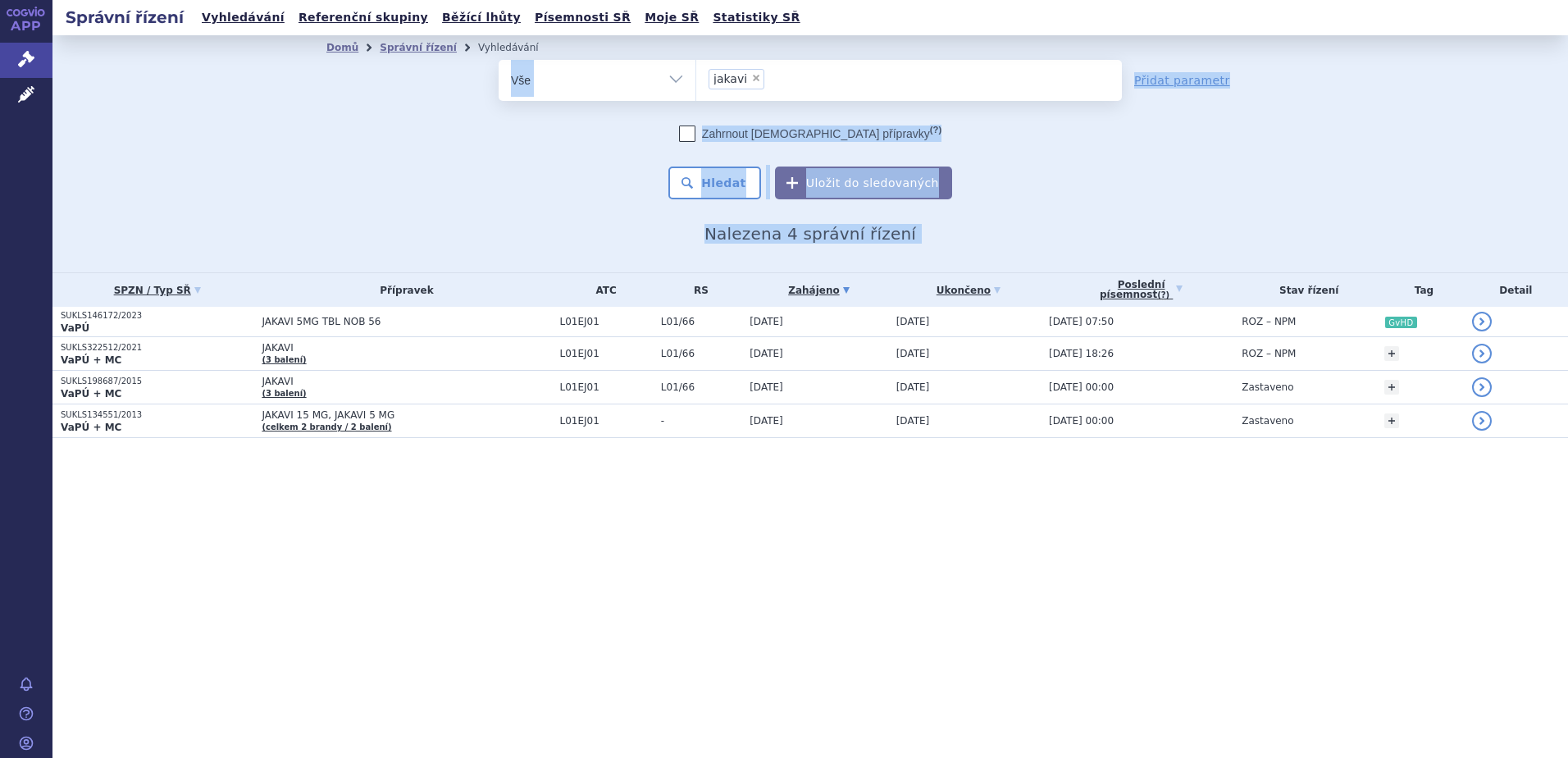
drag, startPoint x: 862, startPoint y: 515, endPoint x: 424, endPoint y: 87, distance: 612.4
click at [424, 87] on div "Správní řízení Vyhledávání Referenční skupiny Běžící lhůty Písemnosti SŘ Moje S…" at bounding box center [810, 379] width 1515 height 758
click at [424, 86] on div "odstranit Vše Spisová značka Typ SŘ" at bounding box center [811, 129] width 968 height 139
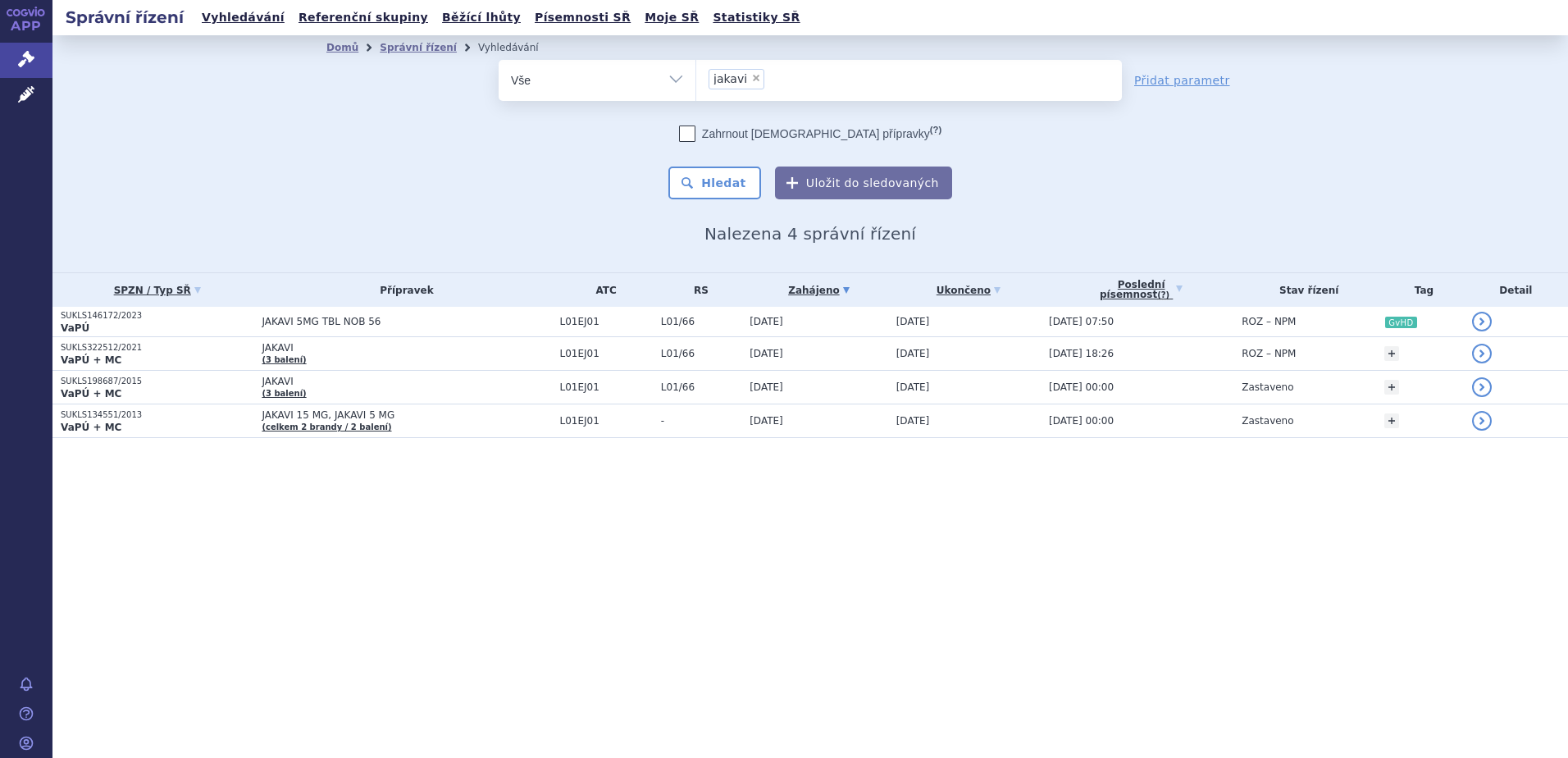
drag, startPoint x: 424, startPoint y: 86, endPoint x: 706, endPoint y: 551, distance: 543.8
click at [706, 551] on div "Správní řízení Vyhledávání Referenční skupiny Běžící lhůty Písemnosti SŘ Moje S…" at bounding box center [810, 379] width 1515 height 758
